Goal: Obtain resource: Download file/media

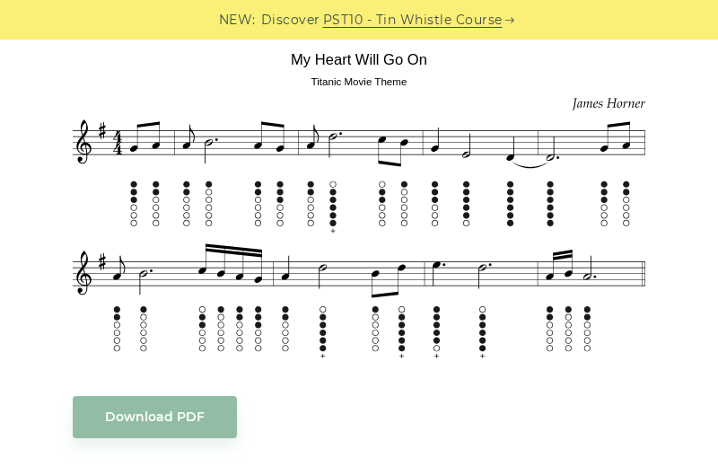
scroll to position [580, 0]
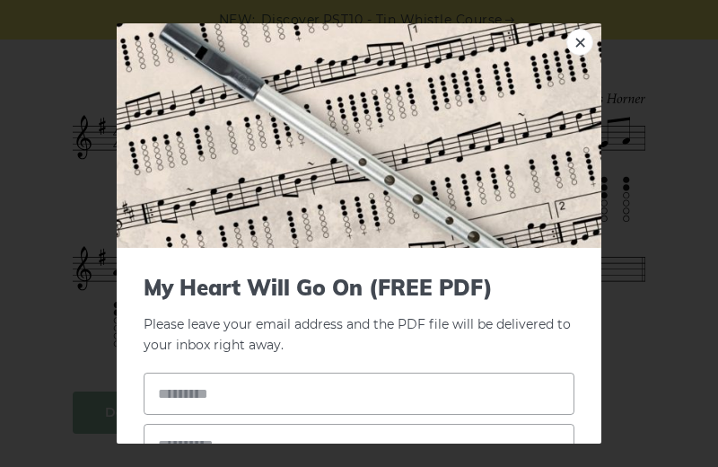
click at [579, 127] on img at bounding box center [359, 135] width 485 height 224
click at [628, 148] on div "× My Heart Will Go On (FREE PDF) Please leave your email address and the PDF fi…" at bounding box center [359, 233] width 718 height 467
click at [591, 49] on link "×" at bounding box center [579, 42] width 27 height 27
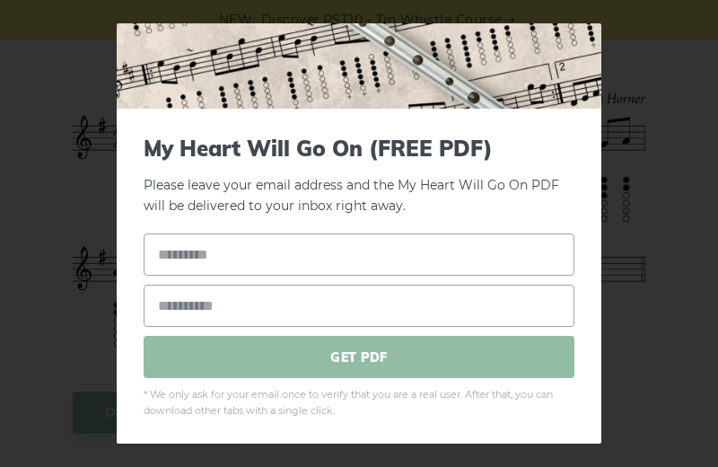
scroll to position [138, 0]
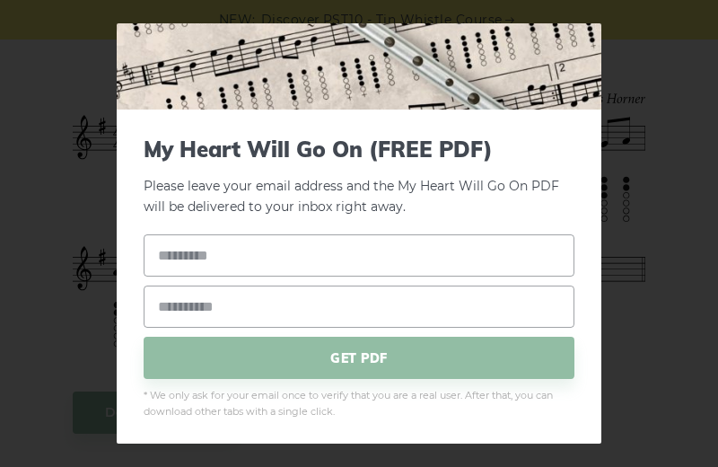
click at [577, 183] on div "My Heart Will Go On (FREE PDF) Please leave your email address and the My Heart…" at bounding box center [359, 279] width 485 height 338
click at [649, 186] on div "× My Heart Will Go On (FREE PDF) Please leave your email address and the My Hea…" at bounding box center [359, 233] width 718 height 467
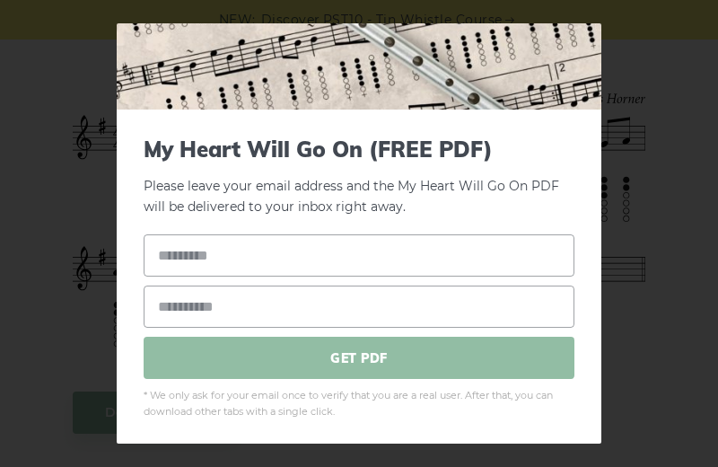
click at [344, 355] on span "GET PDF" at bounding box center [359, 358] width 431 height 42
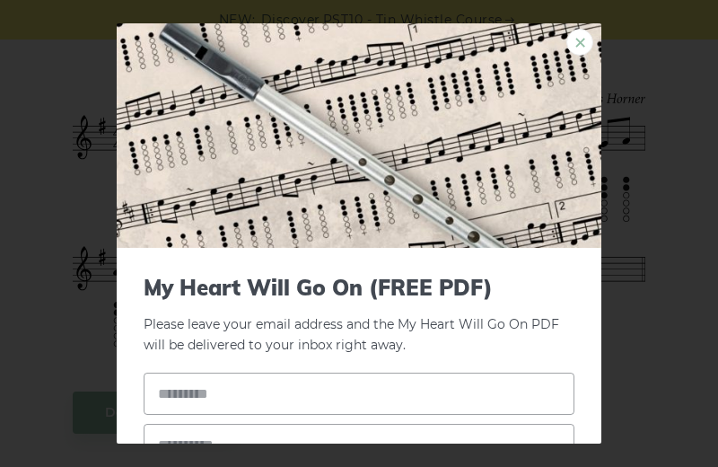
click at [578, 33] on link "×" at bounding box center [579, 42] width 27 height 27
